Goal: Transaction & Acquisition: Purchase product/service

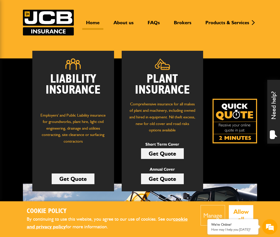
scroll to position [29, 0]
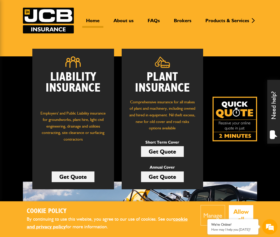
click at [74, 177] on link "Get Quote" at bounding box center [73, 176] width 43 height 11
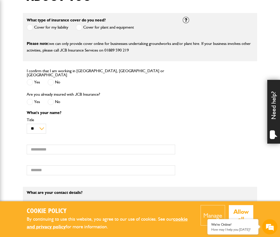
scroll to position [134, 0]
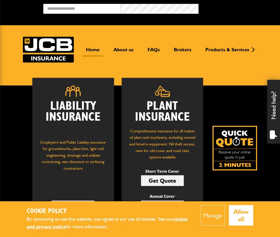
scroll to position [29, 0]
